Goal: Register for event/course

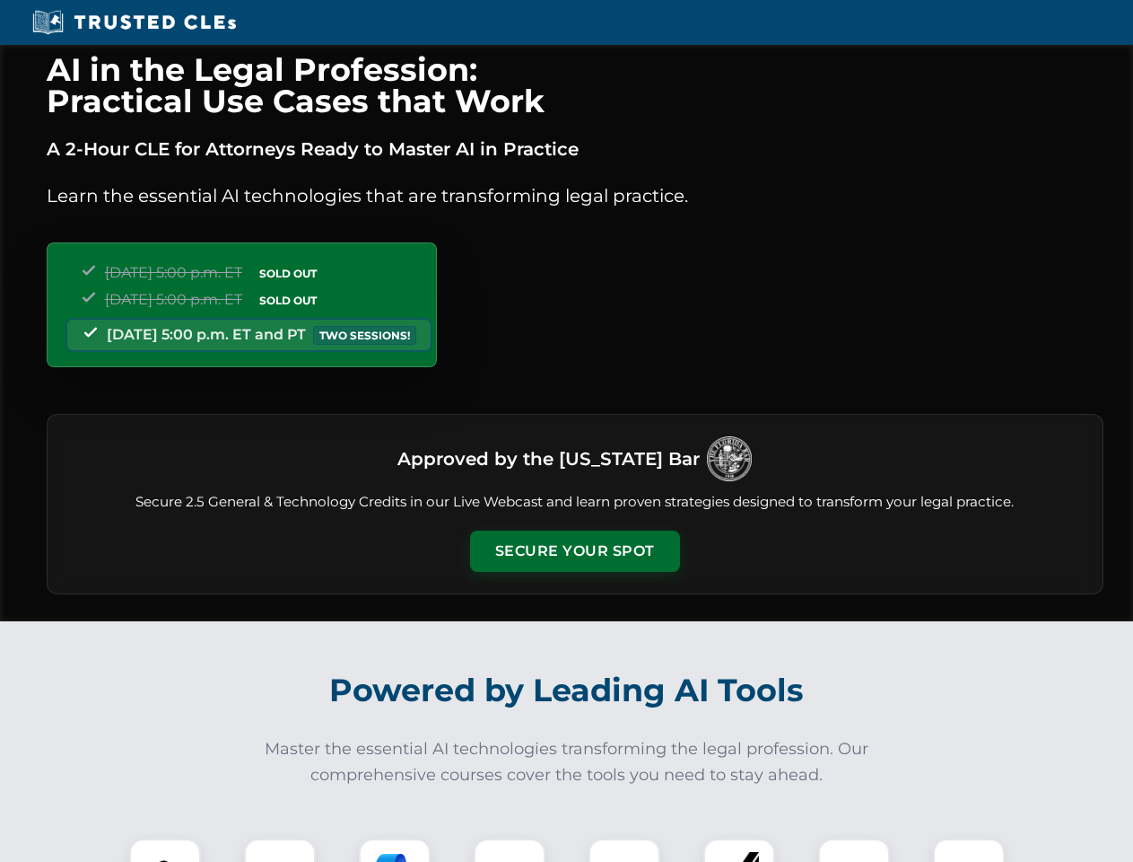
click at [574, 551] on button "Secure Your Spot" at bounding box center [575, 550] width 210 height 41
click at [165, 850] on img at bounding box center [165, 874] width 52 height 52
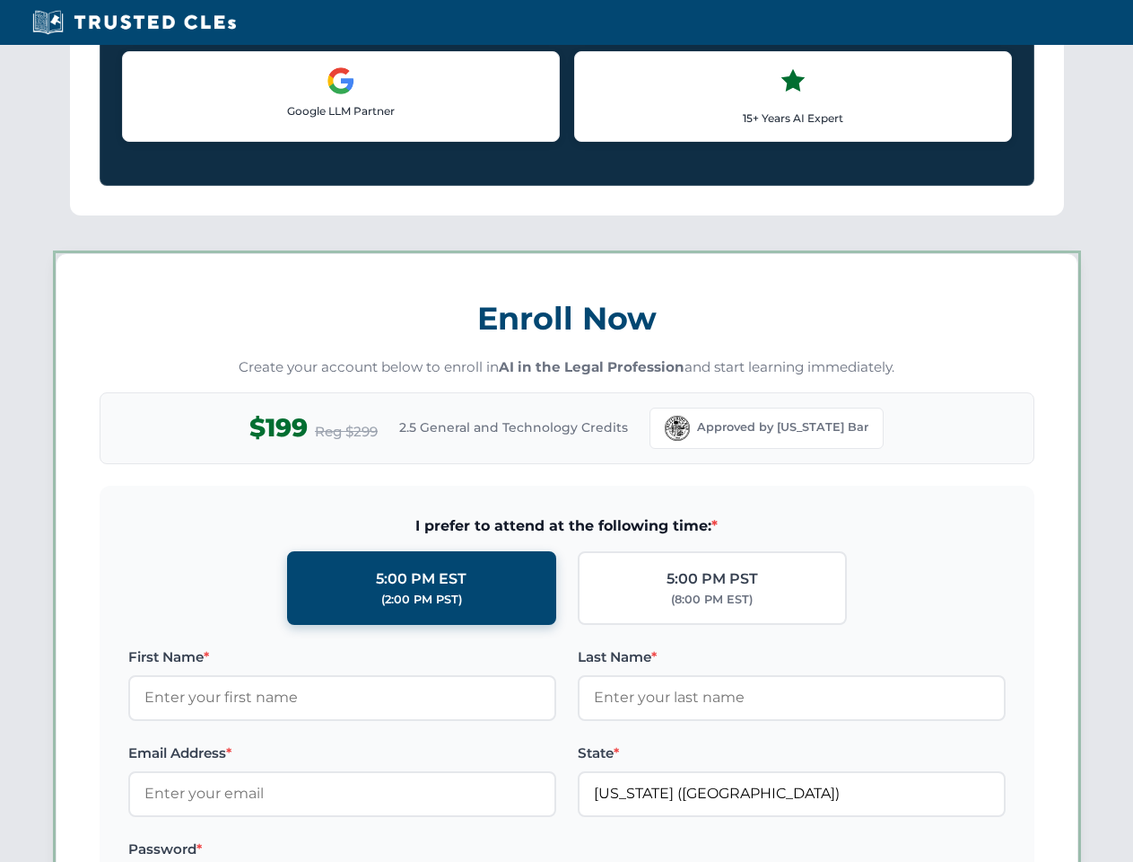
click at [395, 850] on label "Password *" at bounding box center [342, 849] width 428 height 22
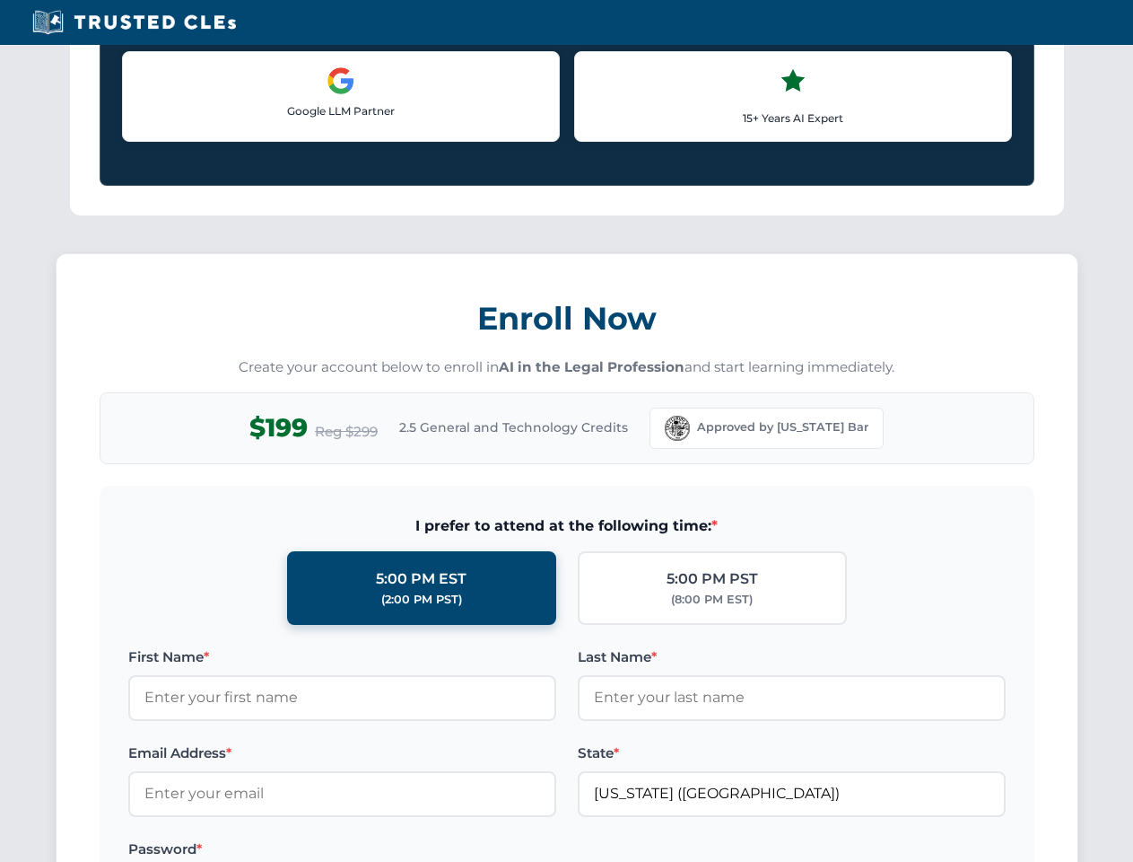
scroll to position [1762, 0]
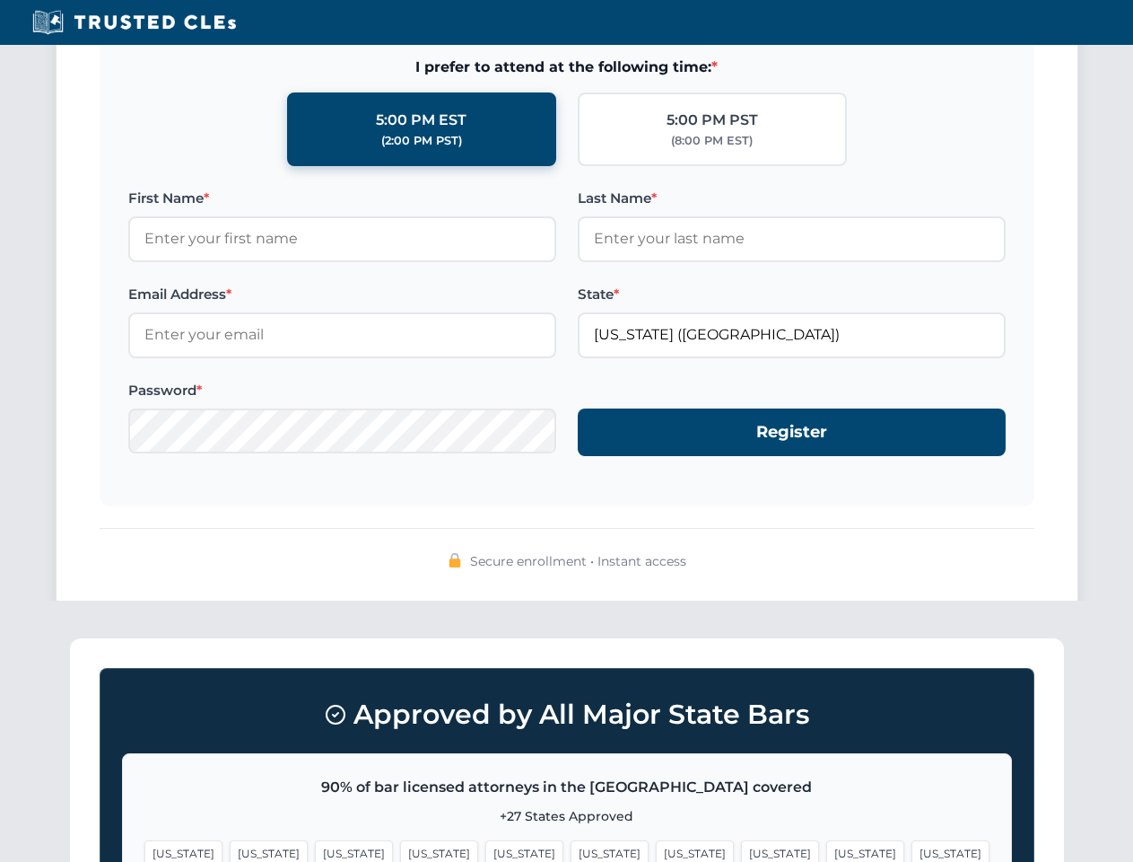
click at [827, 850] on span "[US_STATE]" at bounding box center [866, 853] width 78 height 26
